Goal: Task Accomplishment & Management: Manage account settings

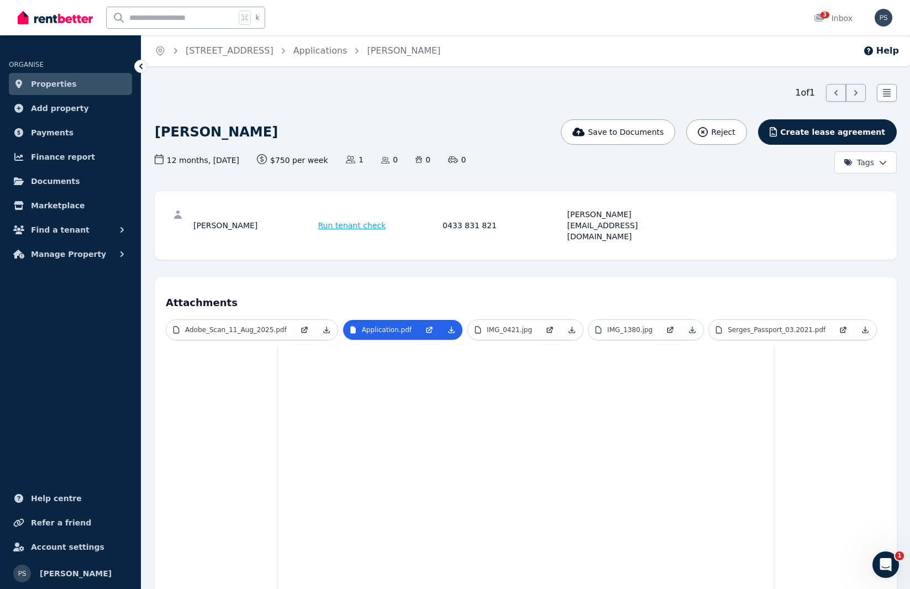
click at [82, 83] on link "Properties" at bounding box center [70, 84] width 123 height 22
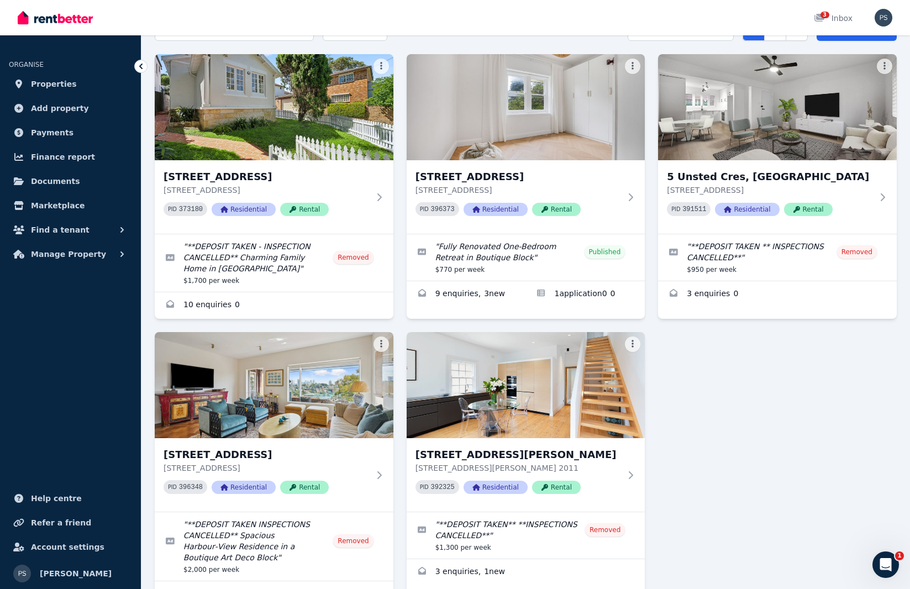
scroll to position [40, 0]
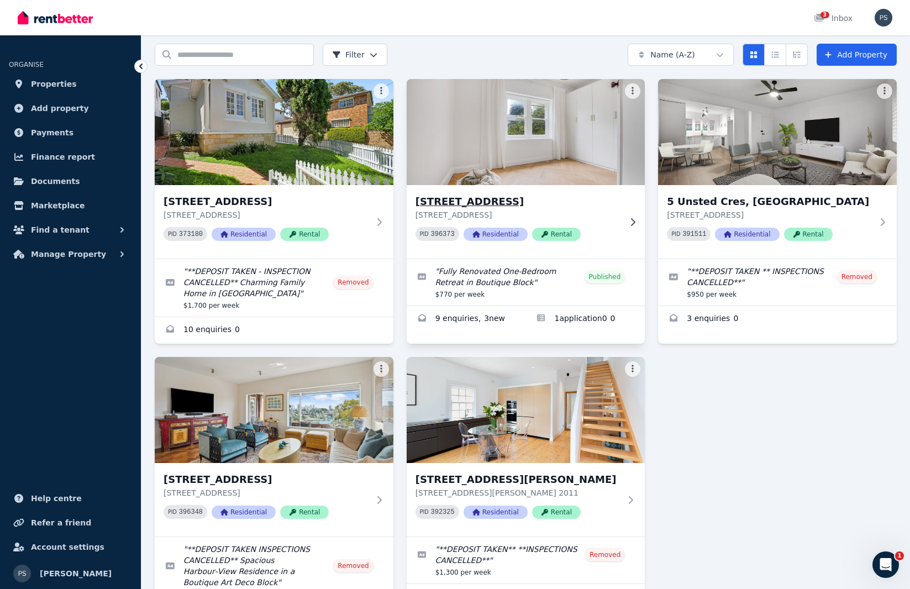
click at [506, 154] on img at bounding box center [525, 132] width 250 height 112
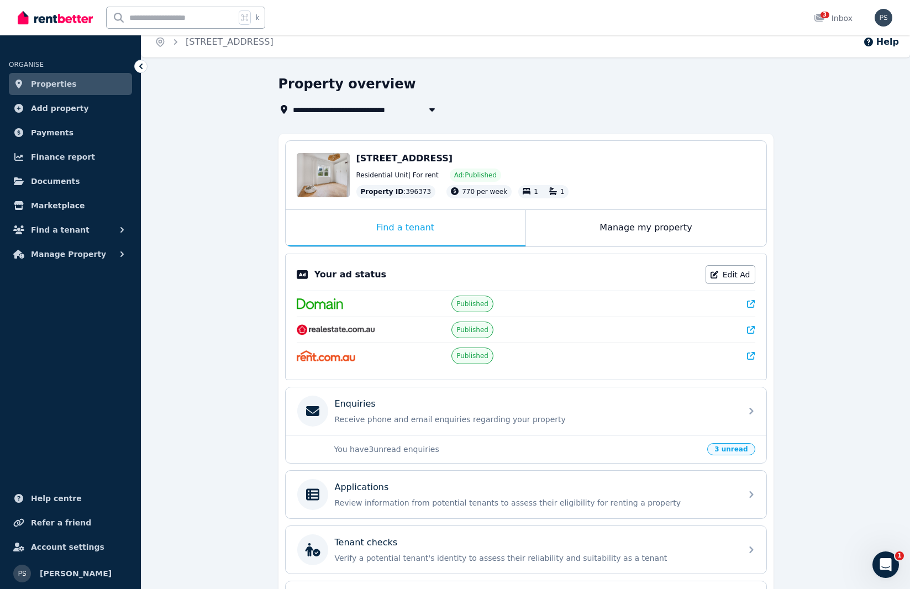
scroll to position [29, 0]
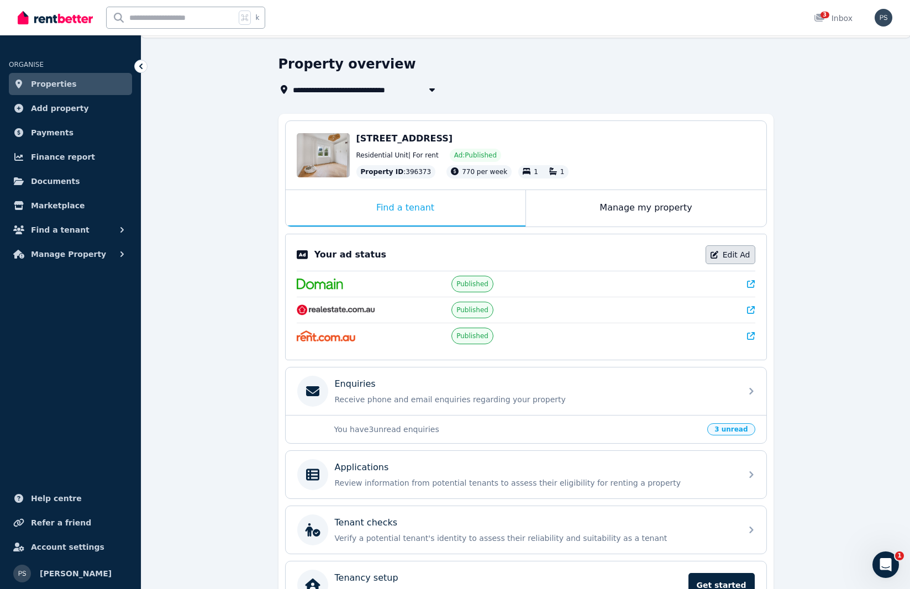
click at [736, 252] on link "Edit Ad" at bounding box center [730, 254] width 50 height 19
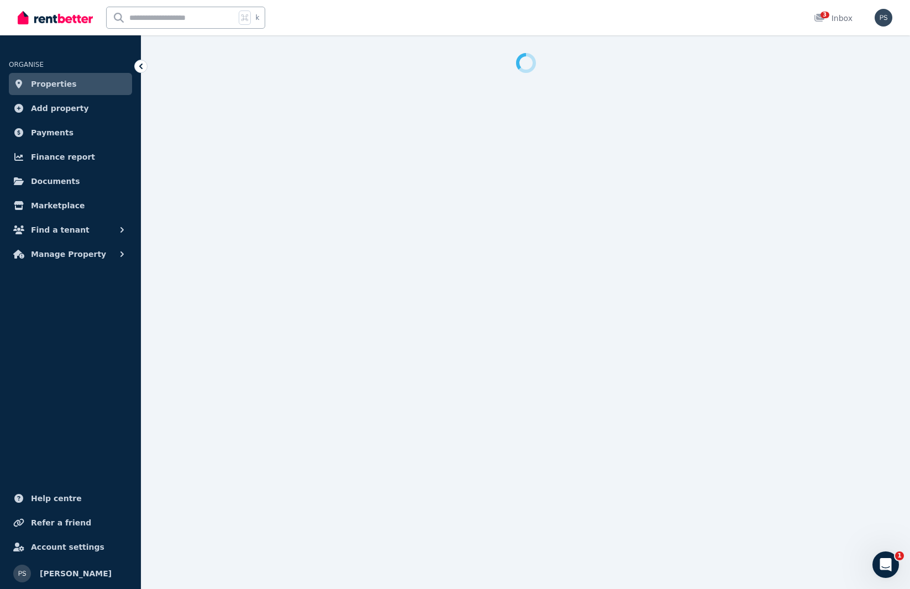
select select "**********"
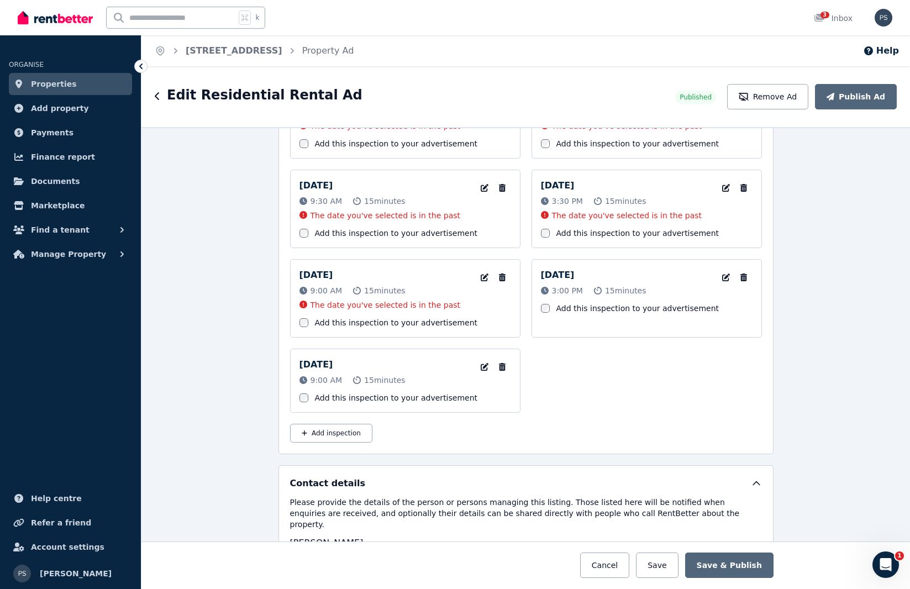
scroll to position [1868, 0]
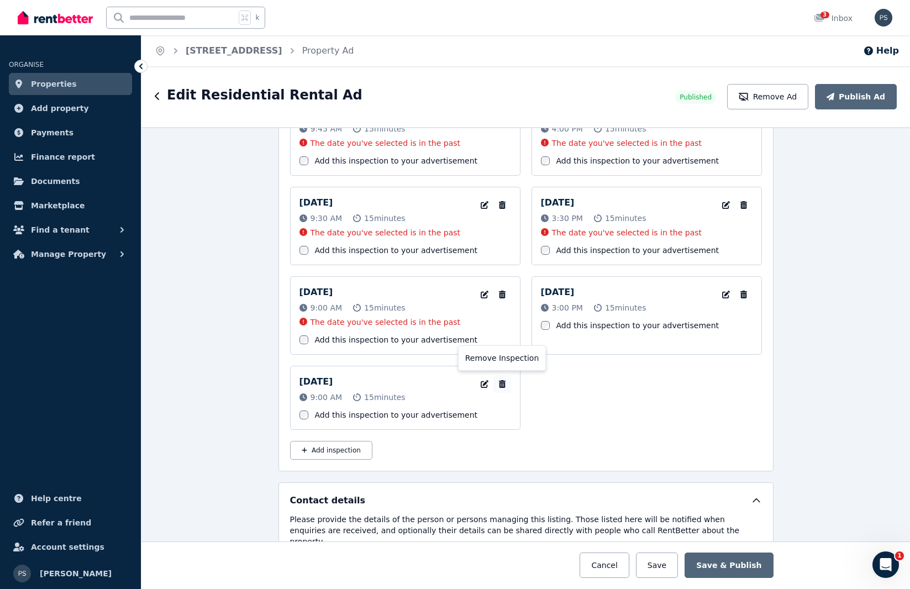
click at [503, 382] on icon "button" at bounding box center [501, 384] width 7 height 8
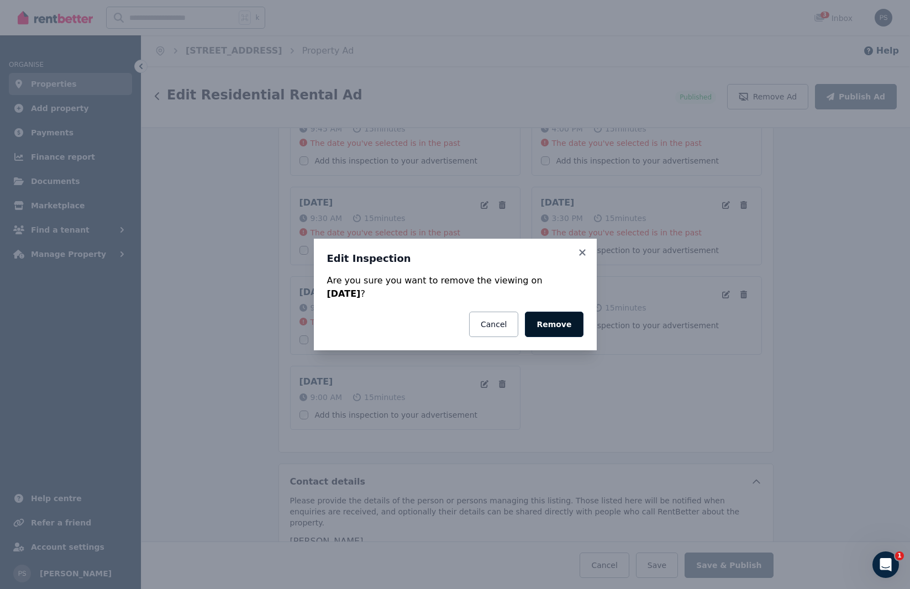
click at [544, 321] on button "Remove" at bounding box center [554, 323] width 58 height 25
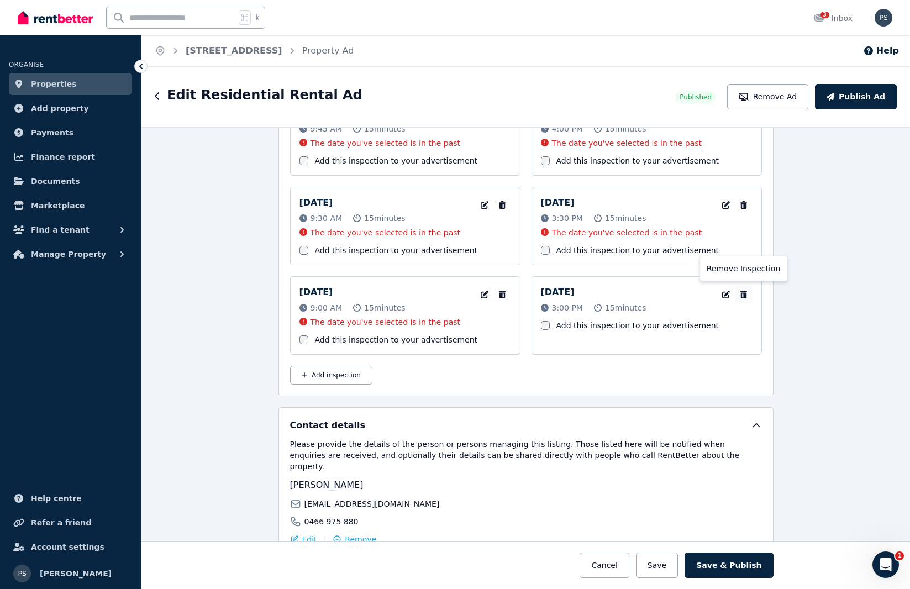
click at [747, 293] on icon "button" at bounding box center [743, 294] width 11 height 8
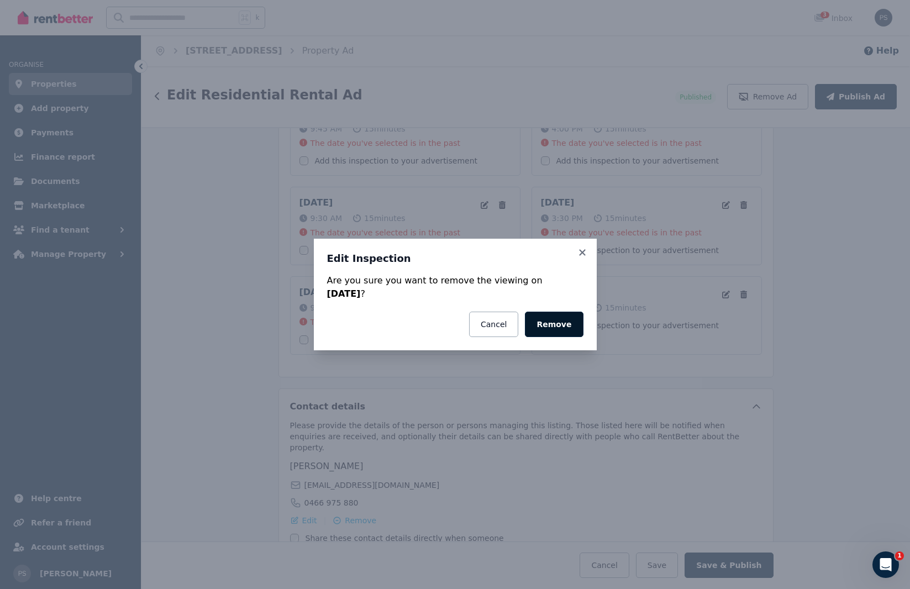
click at [575, 316] on button "Remove" at bounding box center [554, 323] width 58 height 25
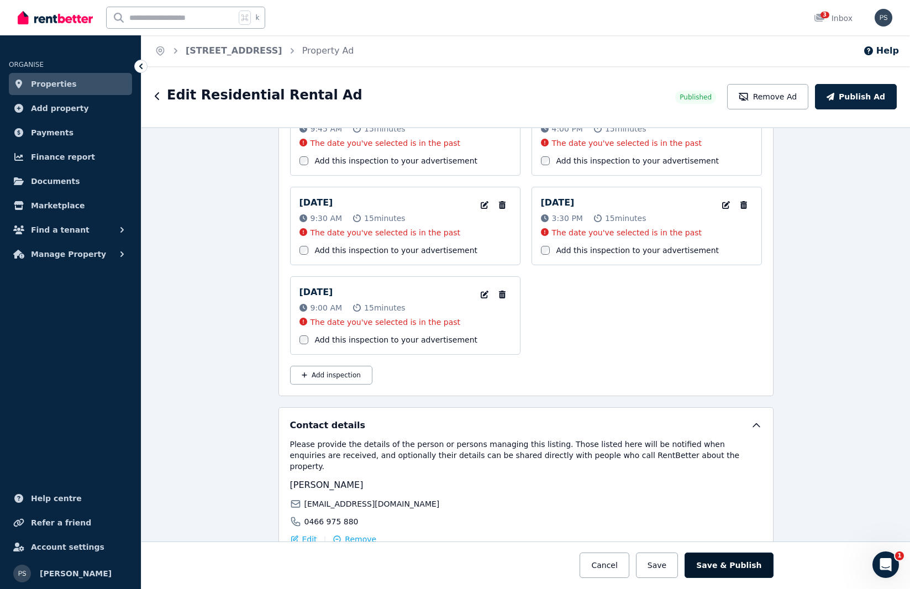
click at [729, 568] on button "Save & Publish" at bounding box center [728, 564] width 88 height 25
